Goal: Find specific page/section: Find specific page/section

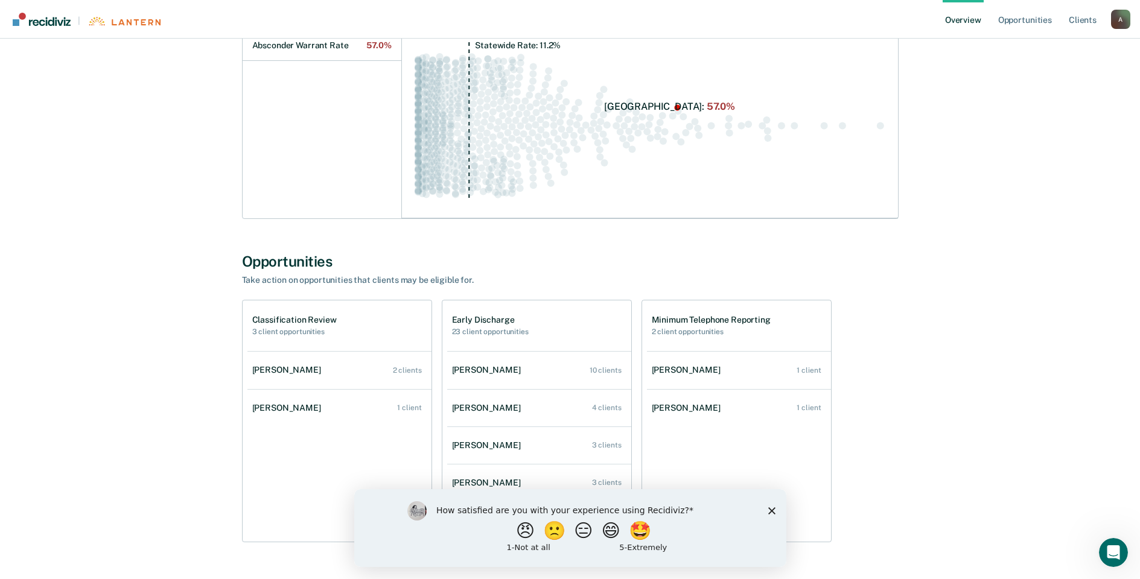
scroll to position [239, 0]
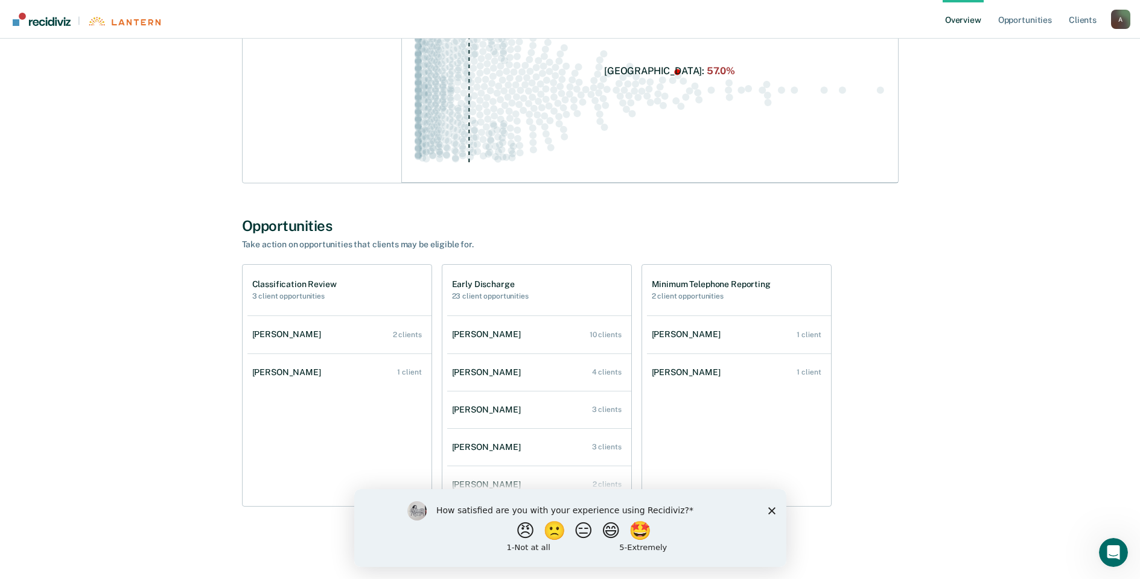
click at [769, 506] on div "How satisfied are you with your experience using Recidiviz? 😠 🙁 😑 😄 🤩 1 - Not a…" at bounding box center [570, 528] width 432 height 78
click at [771, 511] on polygon "Close survey" at bounding box center [770, 510] width 7 height 7
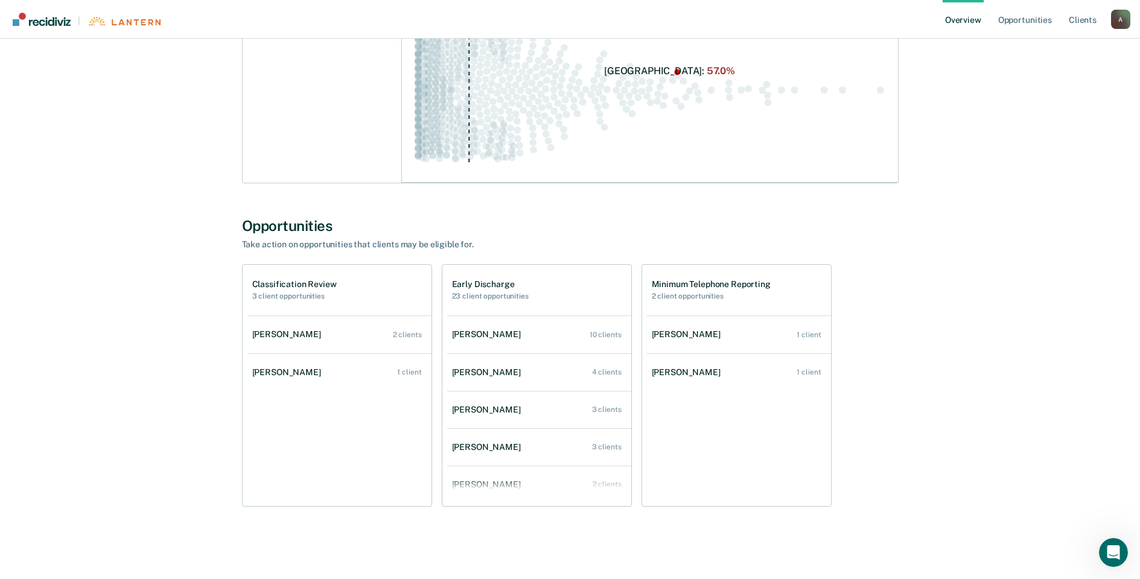
click at [504, 290] on div "Early Discharge 23 client opportunities" at bounding box center [490, 289] width 77 height 21
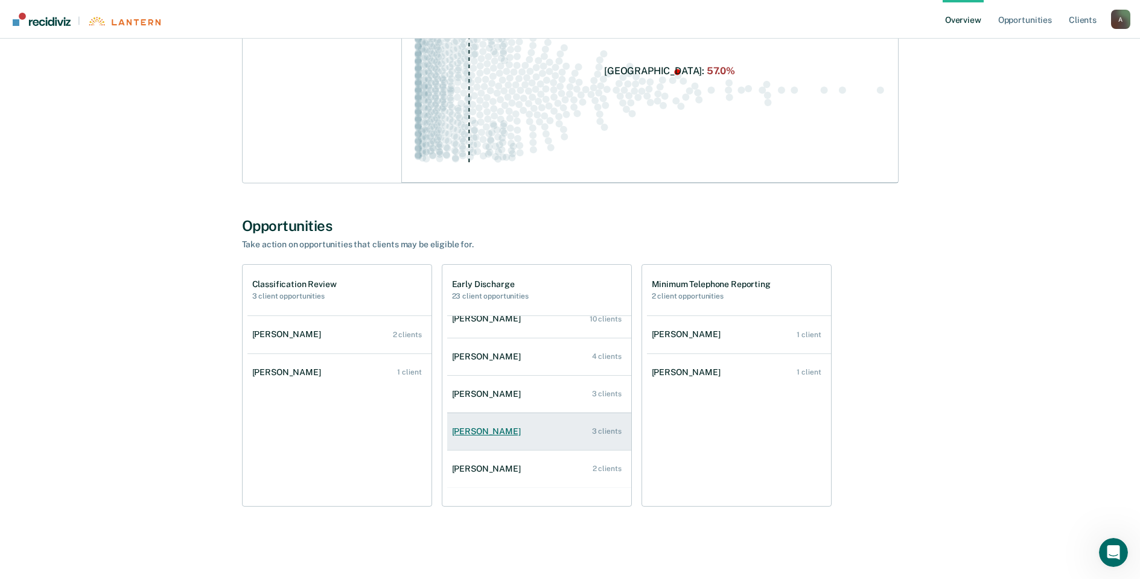
scroll to position [0, 0]
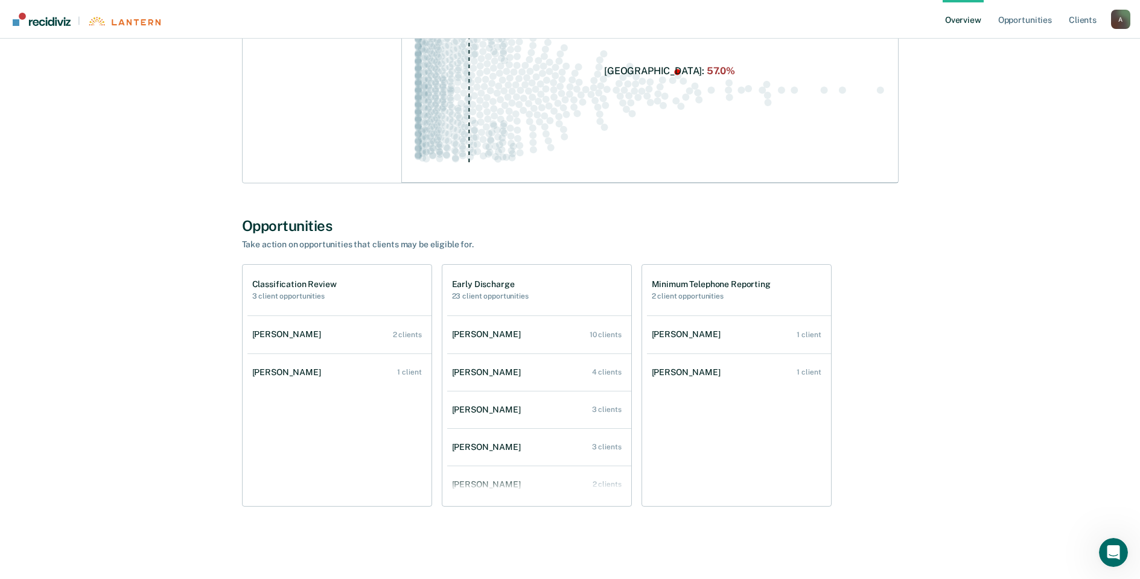
click at [1046, 392] on div "Clinton M Auer Overview Region : 7 Team : 8 Agents Outcomes Measure your team’s…" at bounding box center [569, 177] width 1111 height 726
